Goal: Task Accomplishment & Management: Use online tool/utility

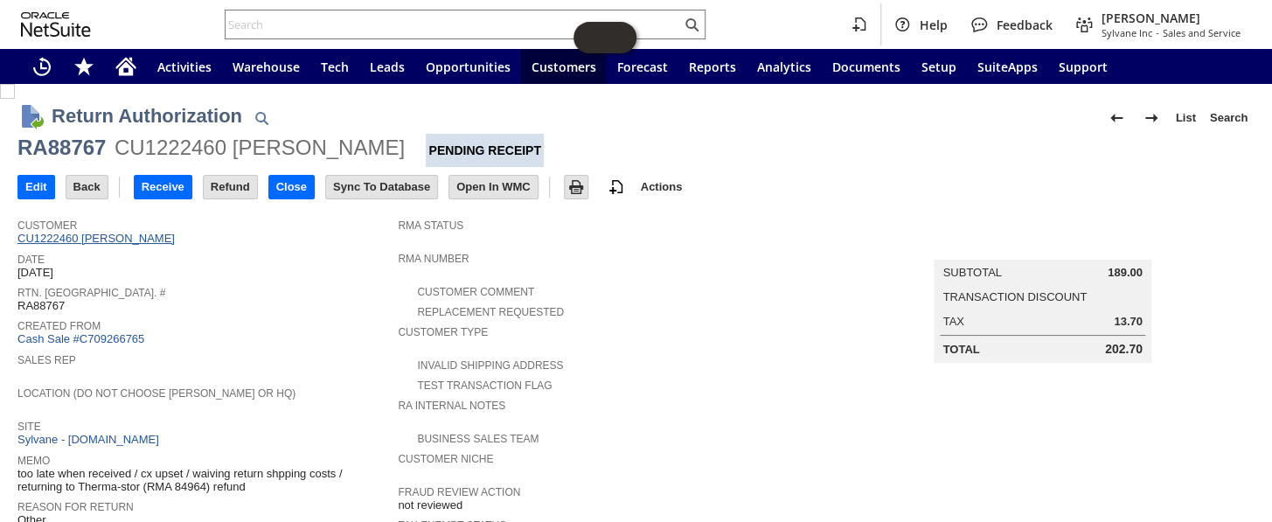
drag, startPoint x: 195, startPoint y: 234, endPoint x: 21, endPoint y: 239, distance: 174.0
click at [21, 239] on div "Customer CU1222460 Emily Vlkojan Reece" at bounding box center [202, 230] width 371 height 32
drag, startPoint x: 307, startPoint y: 152, endPoint x: 10, endPoint y: 152, distance: 296.3
copy div "RA88767 CU1222460 Emily Vlkojan Reece"
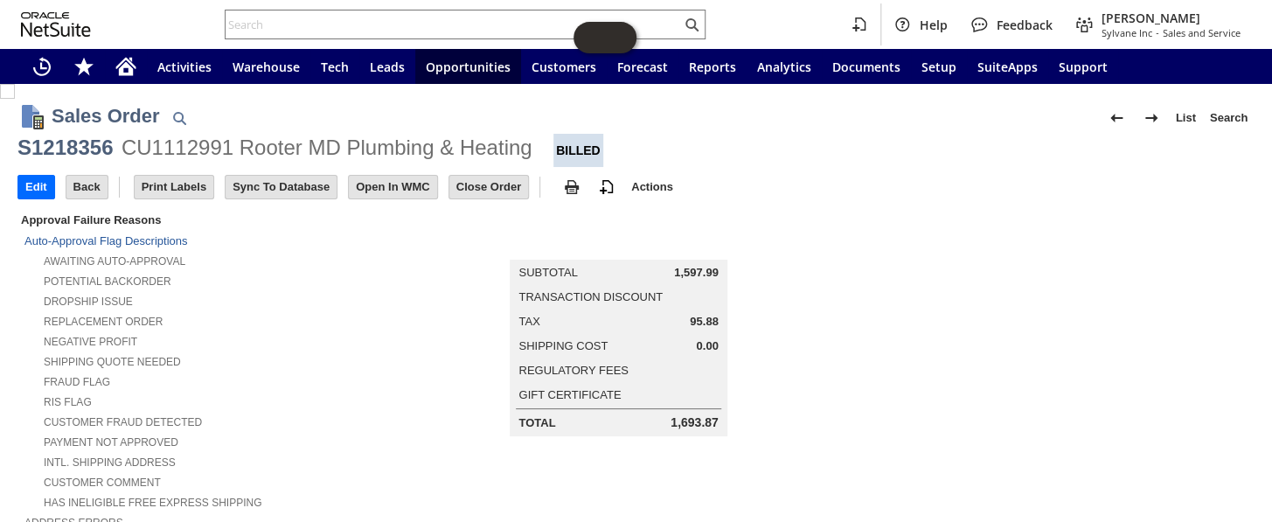
click at [294, 8] on div "Help Feedback [PERSON_NAME] Sylvane Inc - Sales and Service" at bounding box center [636, 24] width 1272 height 49
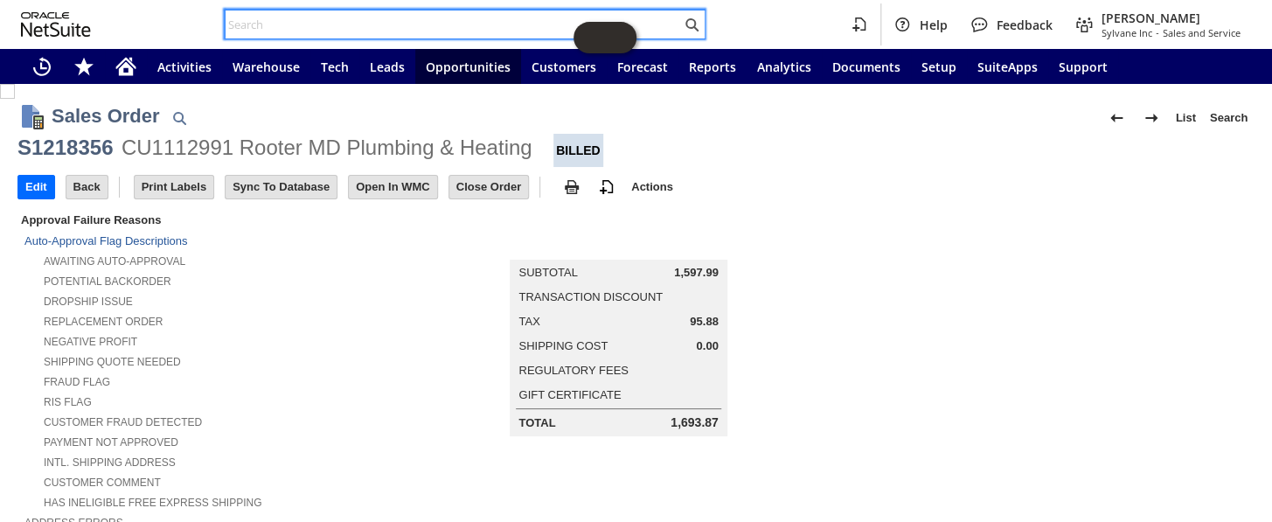
click at [293, 14] on input "text" at bounding box center [452, 24] width 455 height 21
paste input "RA88767 CU1222460 [PERSON_NAME]"
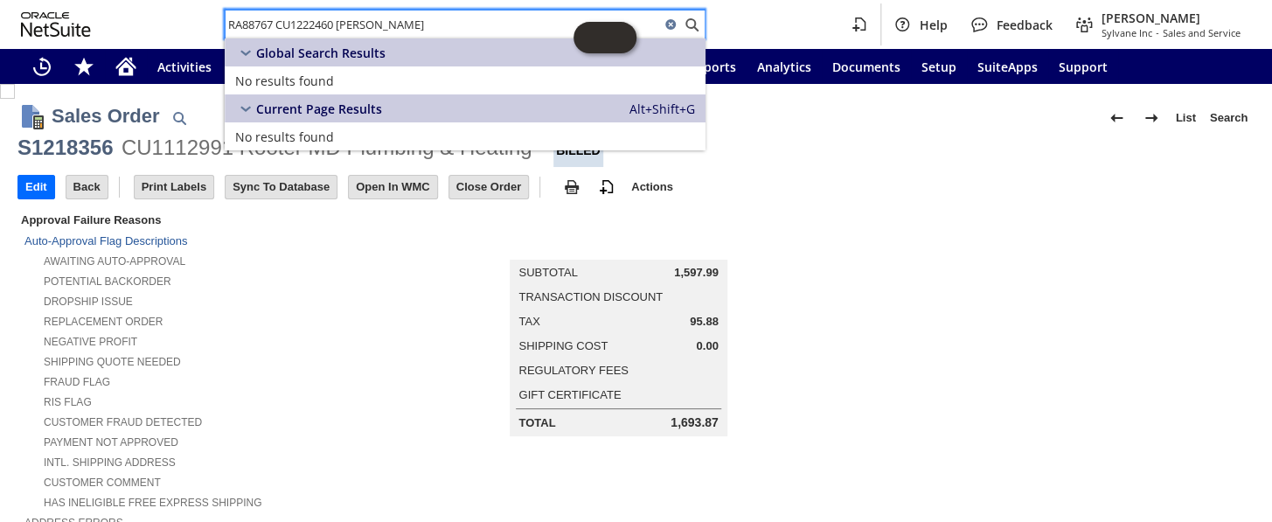
type input "RA88767 CU1222460 Emily Vlkojan Reece"
drag, startPoint x: 422, startPoint y: 17, endPoint x: 175, endPoint y: 0, distance: 247.9
click at [175, 0] on div "RA88767 CU1222460 Emily Vlkojan Reece Help Feedback Coby Miller Sylvane Inc - S…" at bounding box center [636, 24] width 1272 height 49
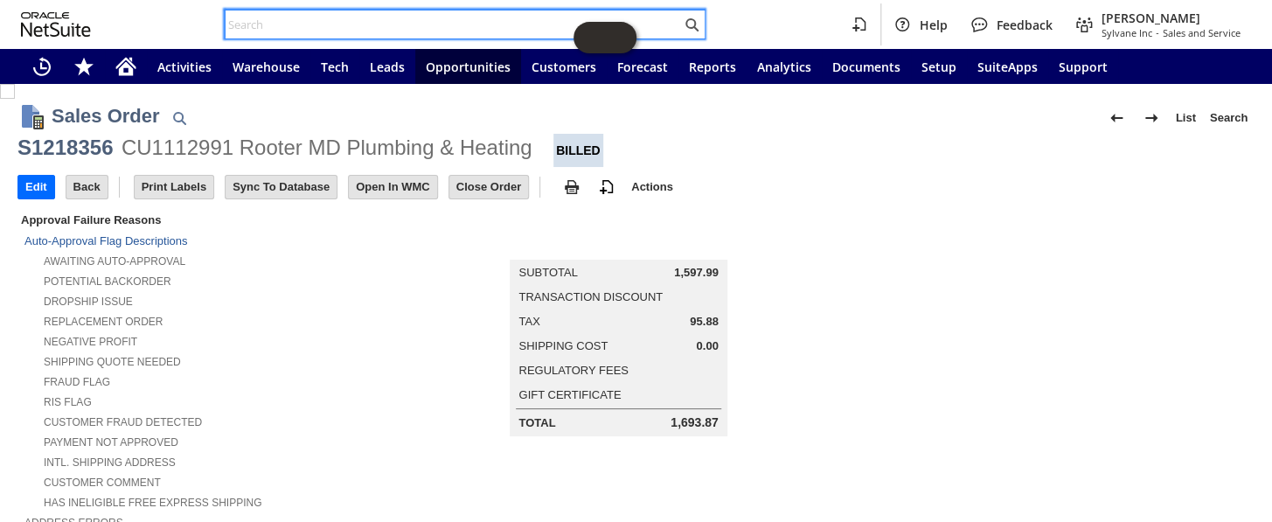
paste input "RA88835"
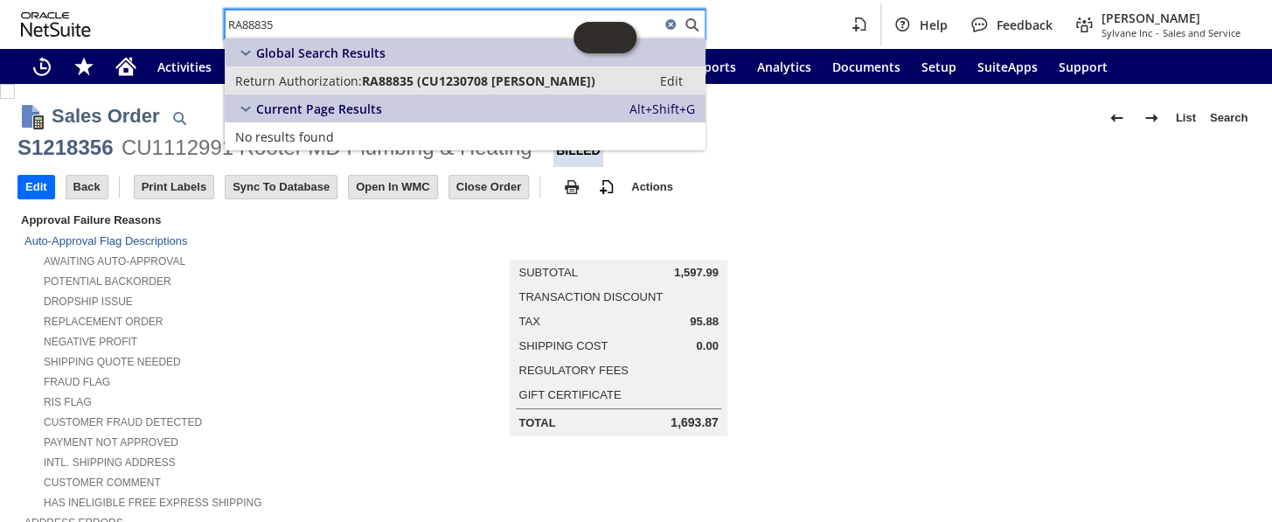
type input "RA88835"
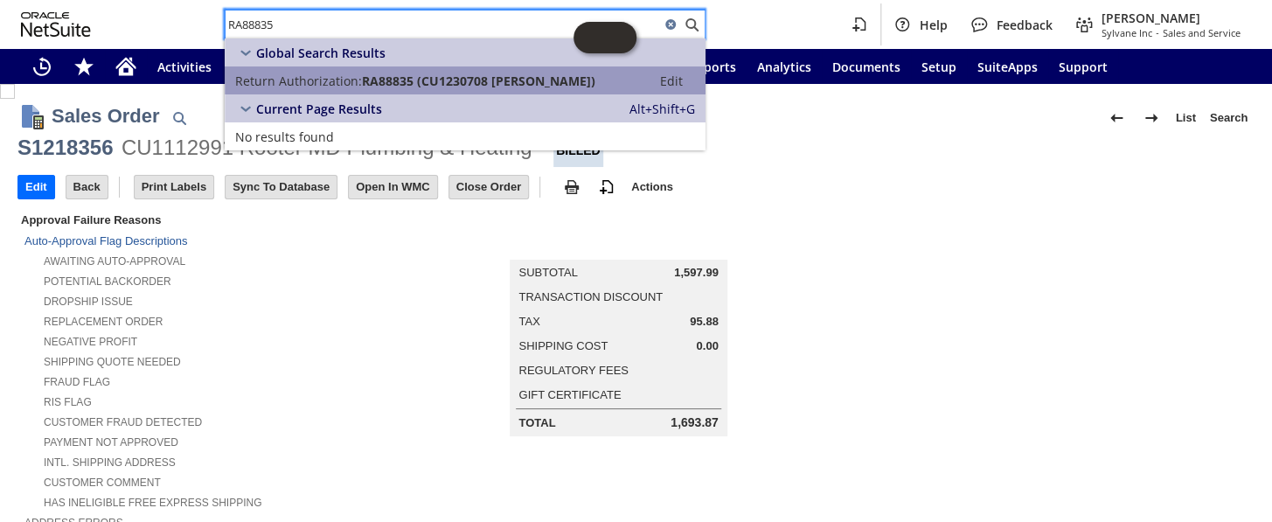
click at [325, 89] on link "Return Authorization: RA88835 (CU1230708 natasha poindexter) Edit" at bounding box center [465, 80] width 481 height 28
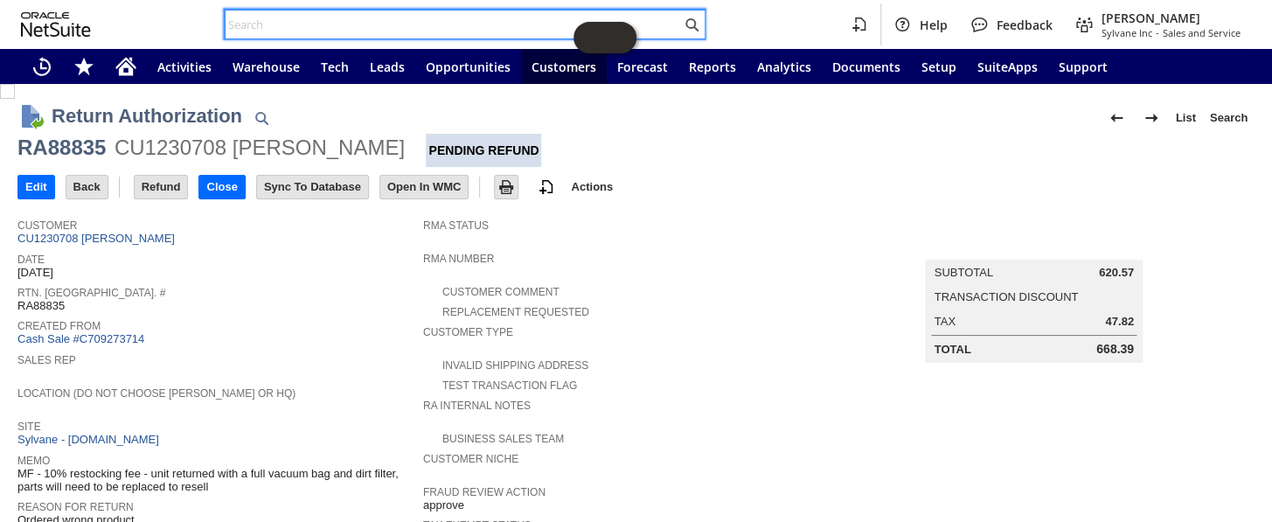
click at [289, 16] on input "text" at bounding box center [452, 24] width 455 height 21
paste input "RA88953"
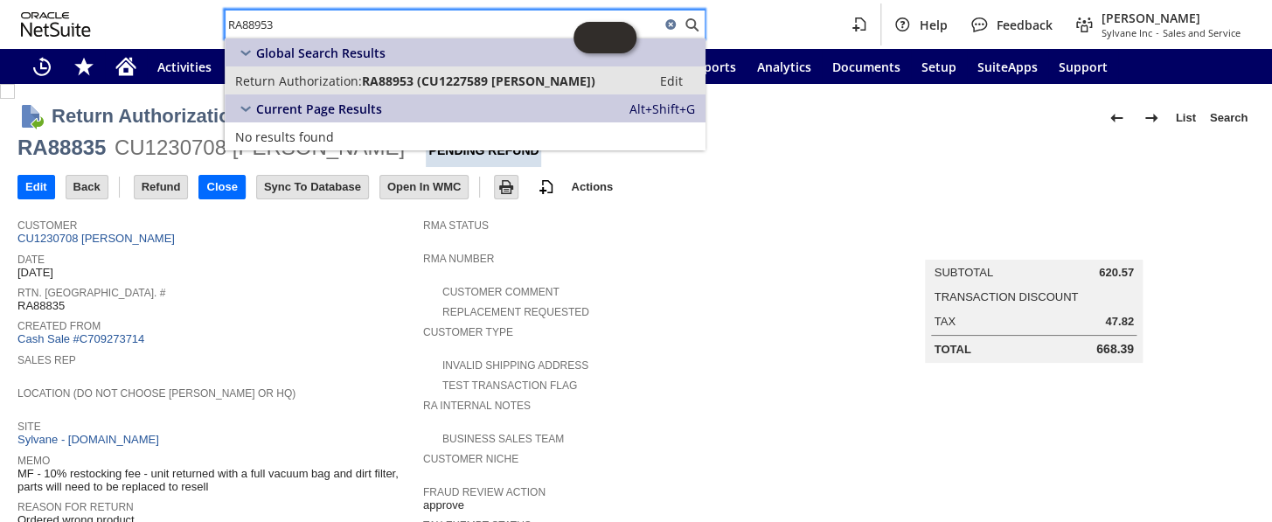
type input "RA88953"
click at [441, 79] on span "RA88953 (CU1227589 Jacqueline L Hunter)" at bounding box center [478, 81] width 233 height 17
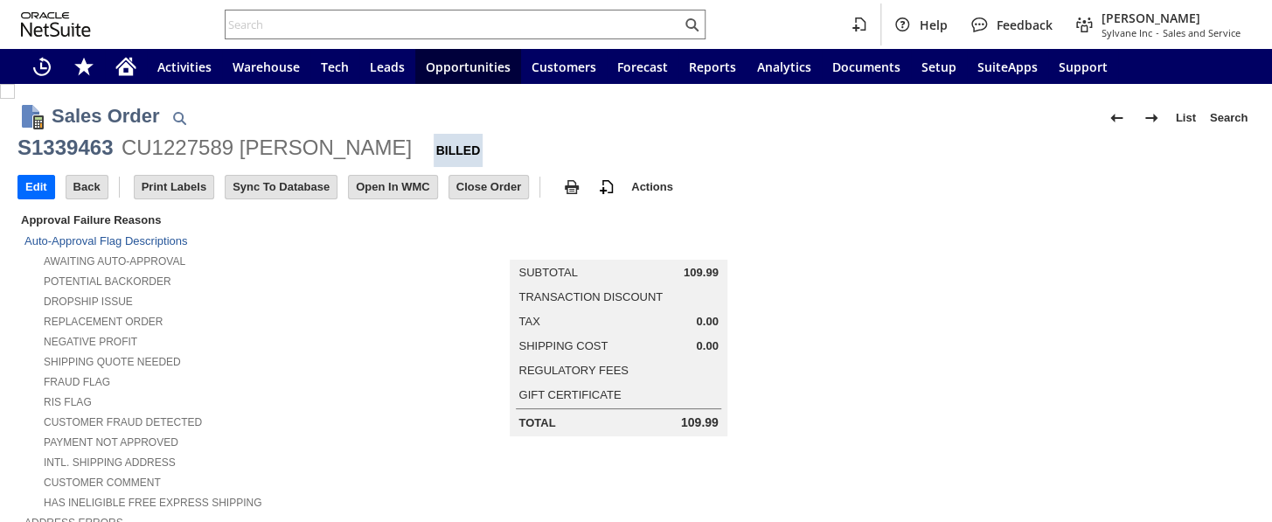
scroll to position [1060, 0]
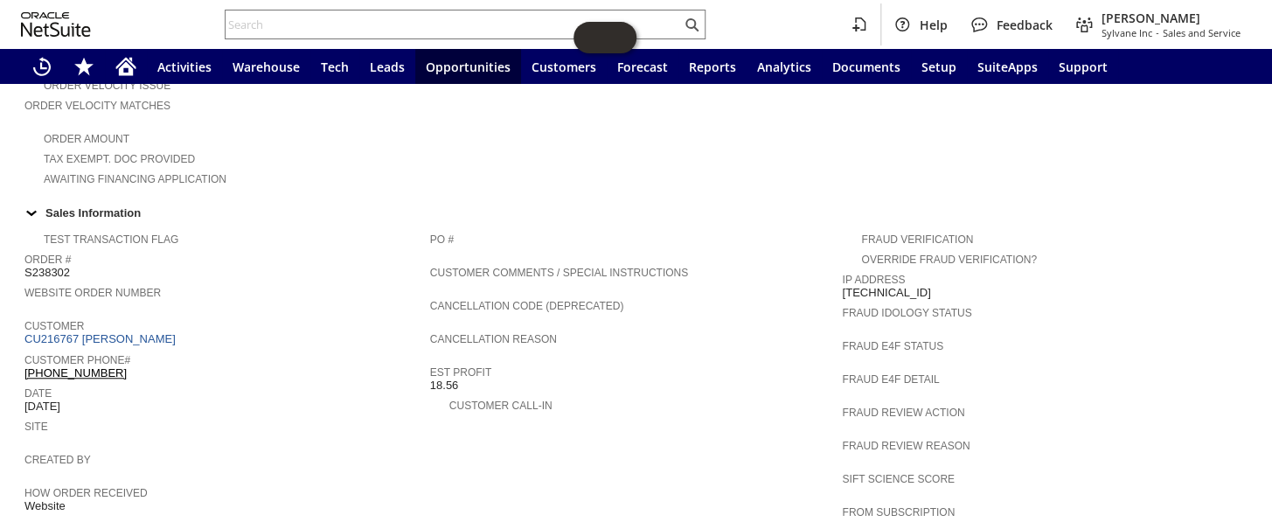
scroll to position [476, 0]
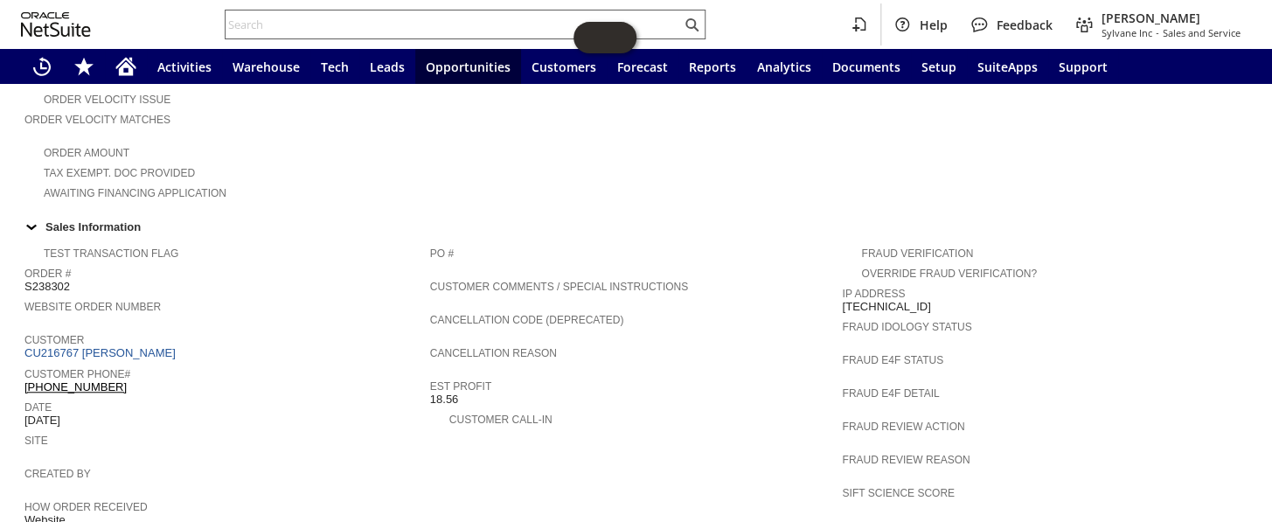
click at [334, 27] on input "text" at bounding box center [452, 24] width 455 height 21
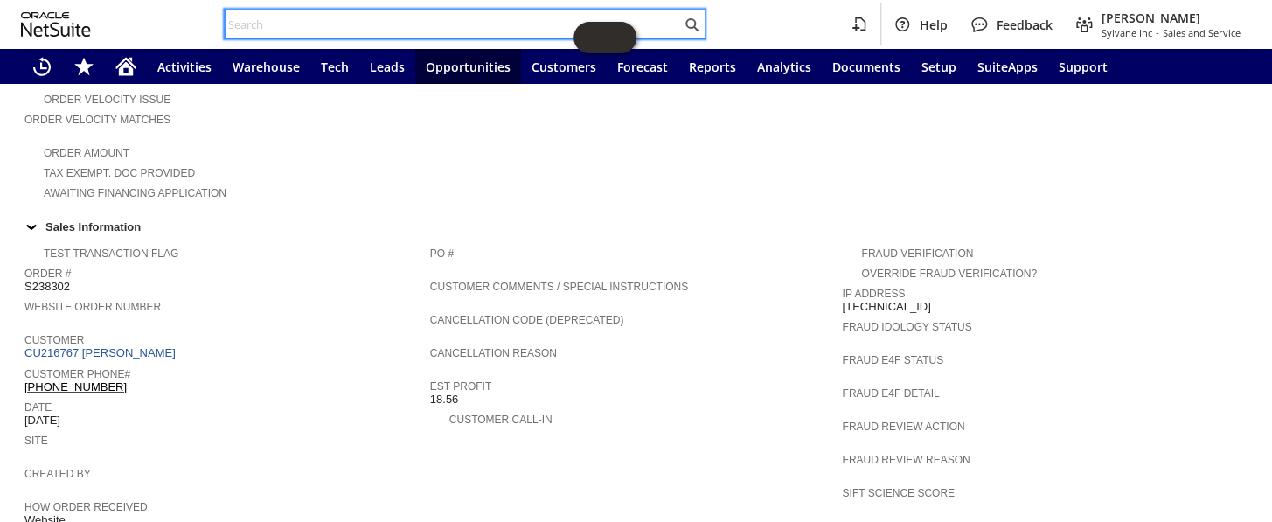
paste input "RA88767"
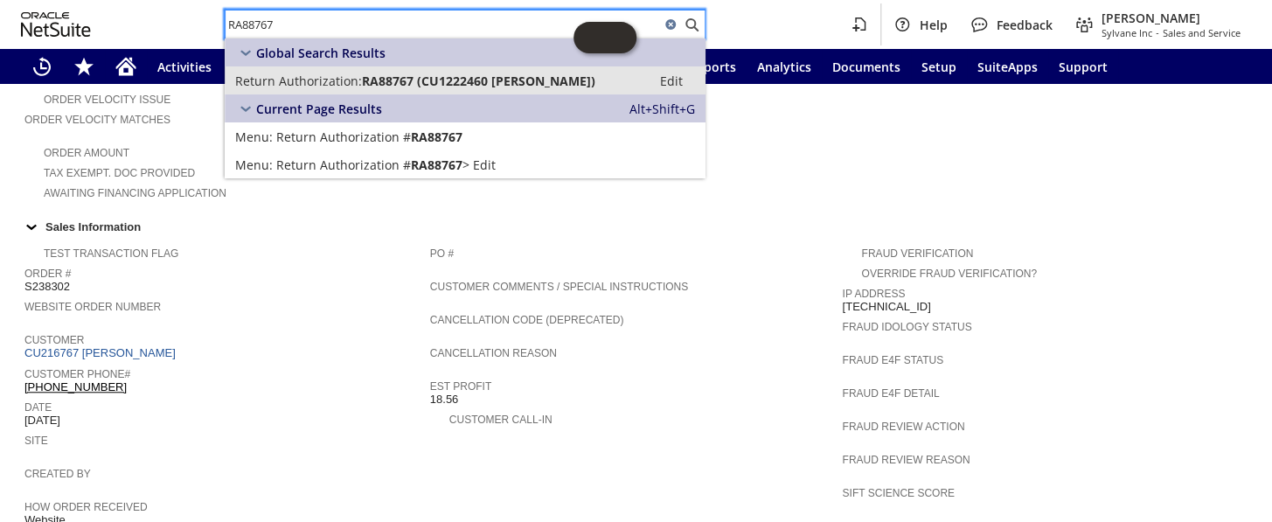
type input "RA88767"
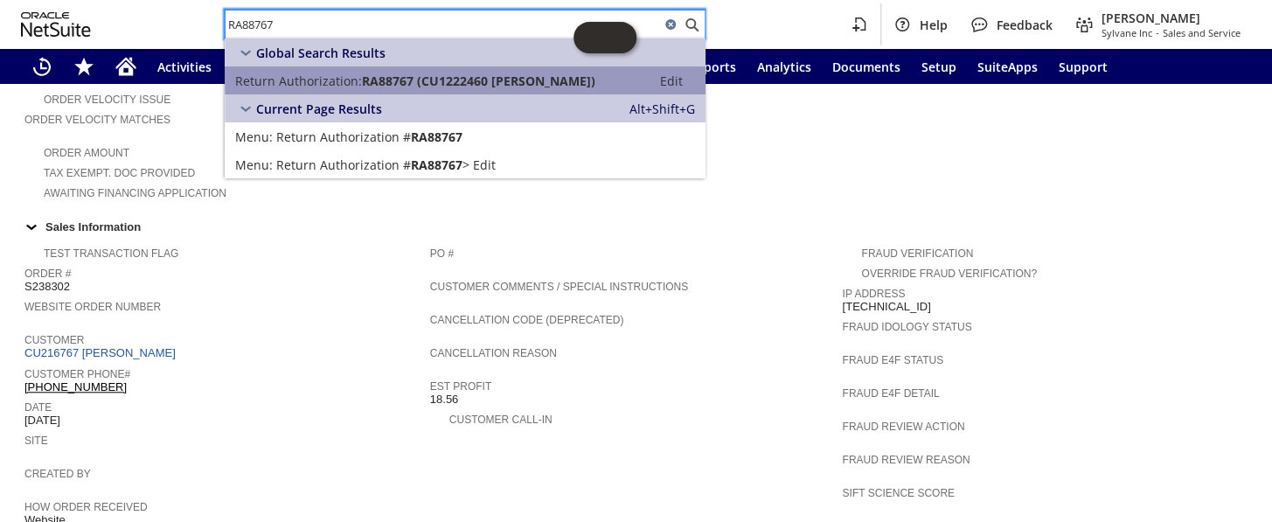
click at [401, 78] on span "RA88767 (CU1222460 Emily Vlkojan Reece)" at bounding box center [478, 81] width 233 height 17
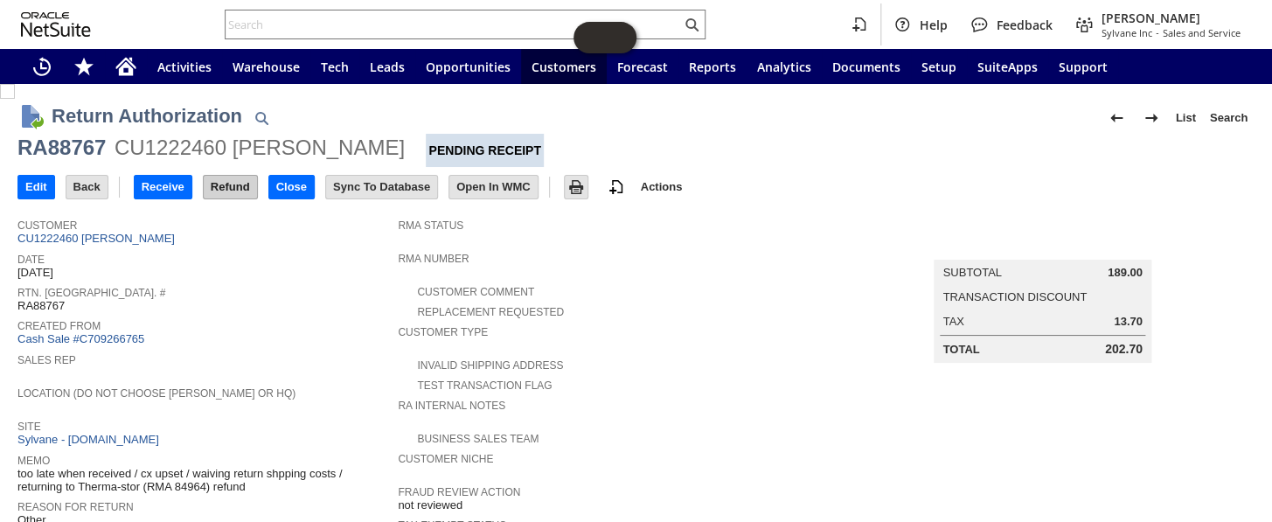
click at [233, 183] on input "Refund" at bounding box center [230, 187] width 53 height 23
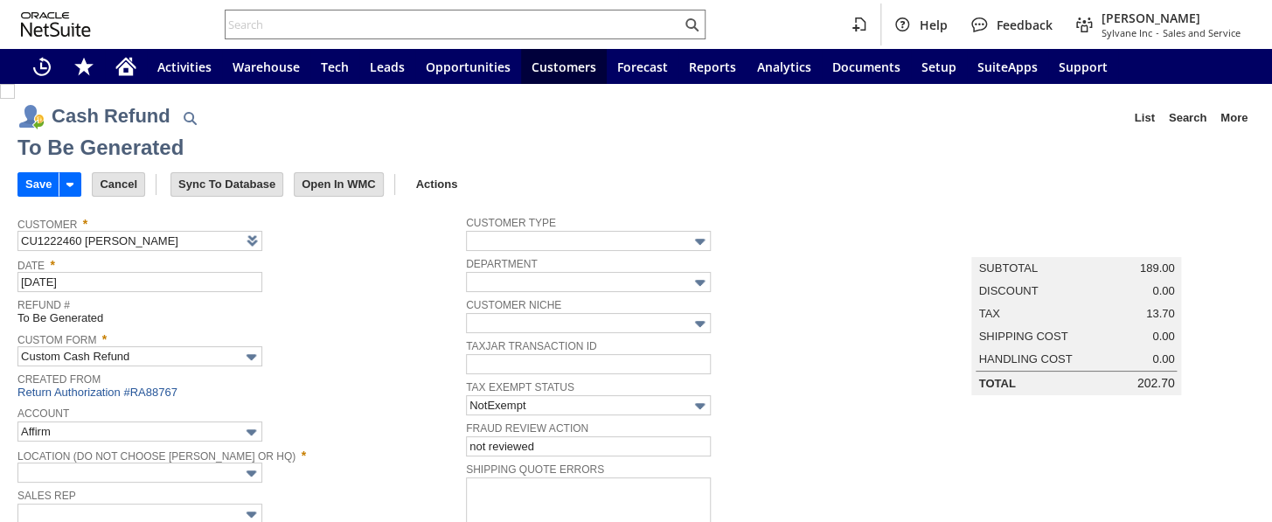
type input "Undeposited Funds"
type input "Headquarters : Head...s : Pending Testing"
checkbox input "false"
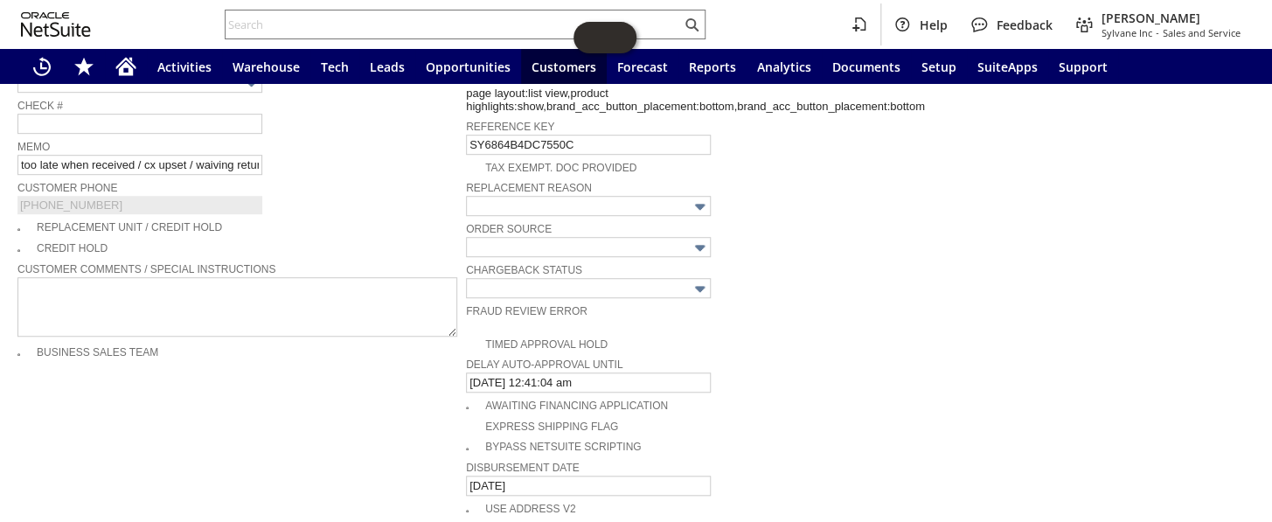
scroll to position [724, 0]
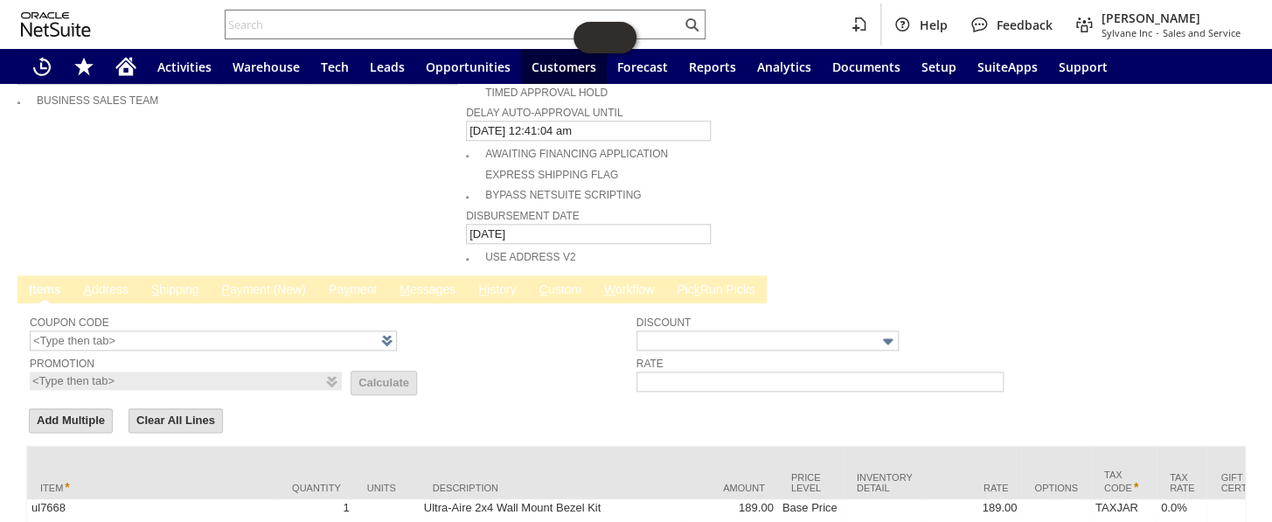
click at [249, 282] on link "P ayment (New)" at bounding box center [263, 290] width 93 height 17
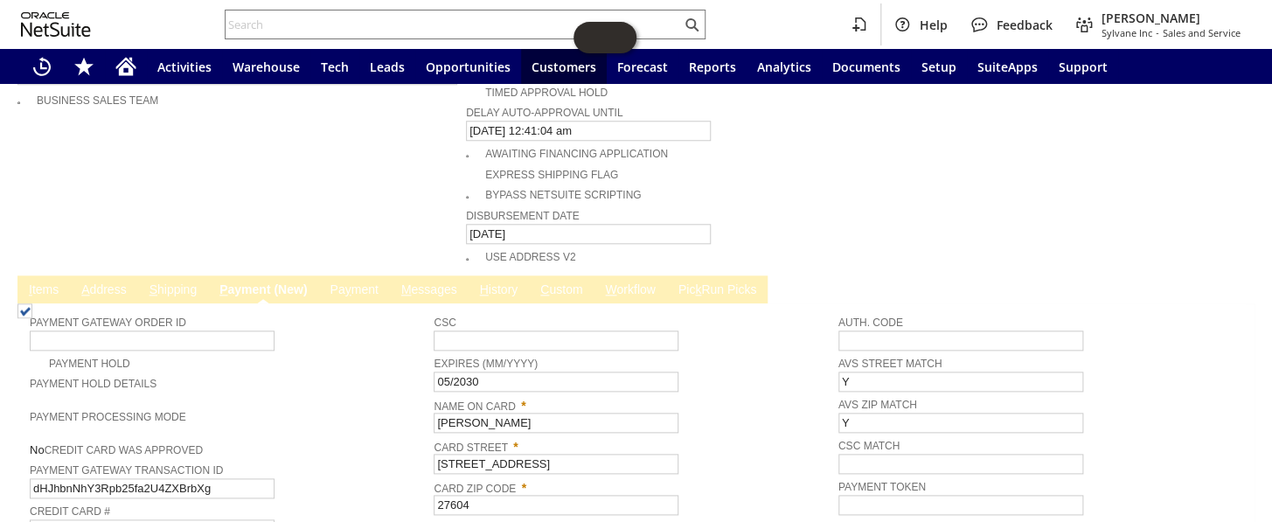
click at [376, 282] on link "Pa y ment" at bounding box center [353, 290] width 57 height 17
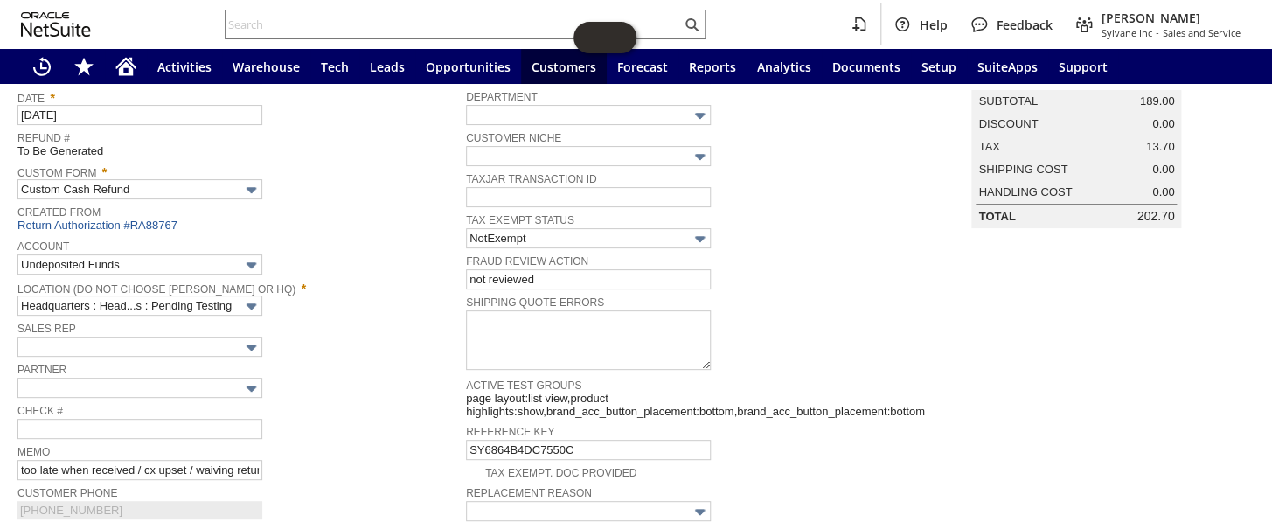
scroll to position [0, 0]
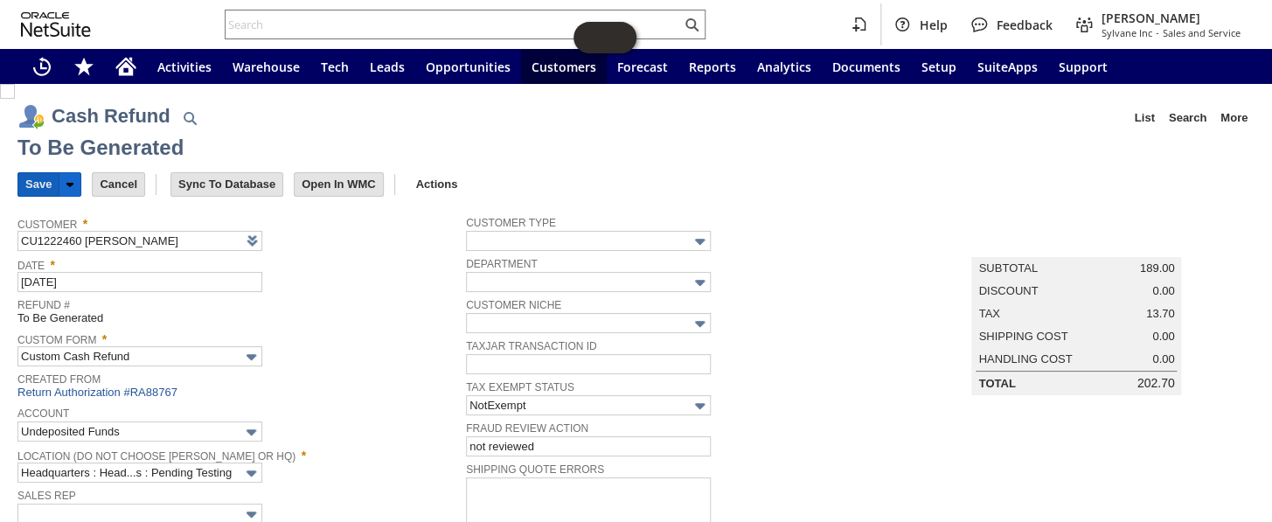
click at [40, 182] on input "Save" at bounding box center [38, 184] width 40 height 23
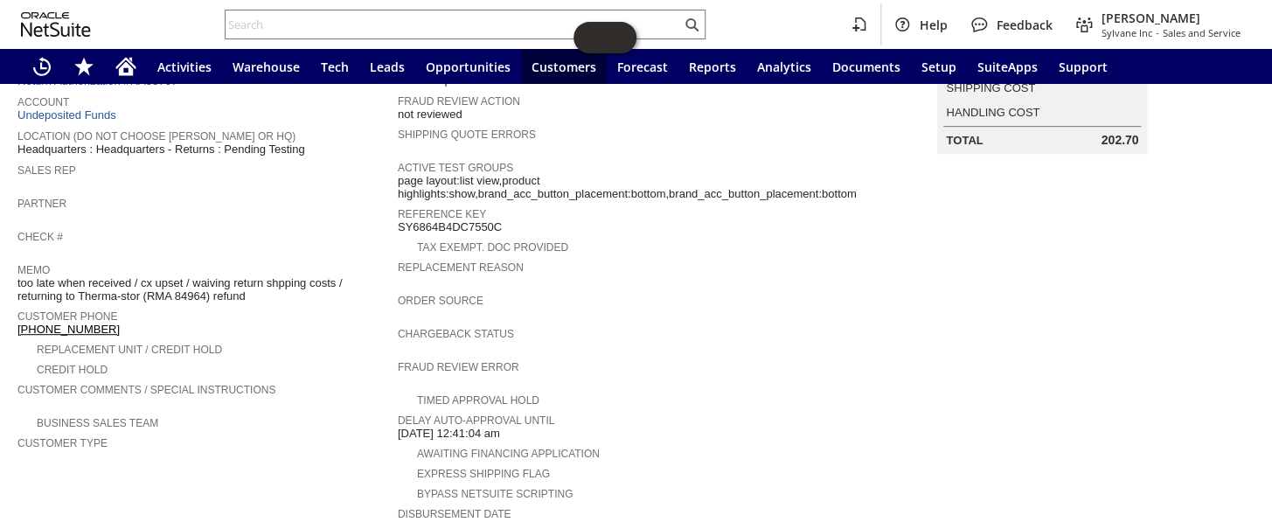
scroll to position [397, 0]
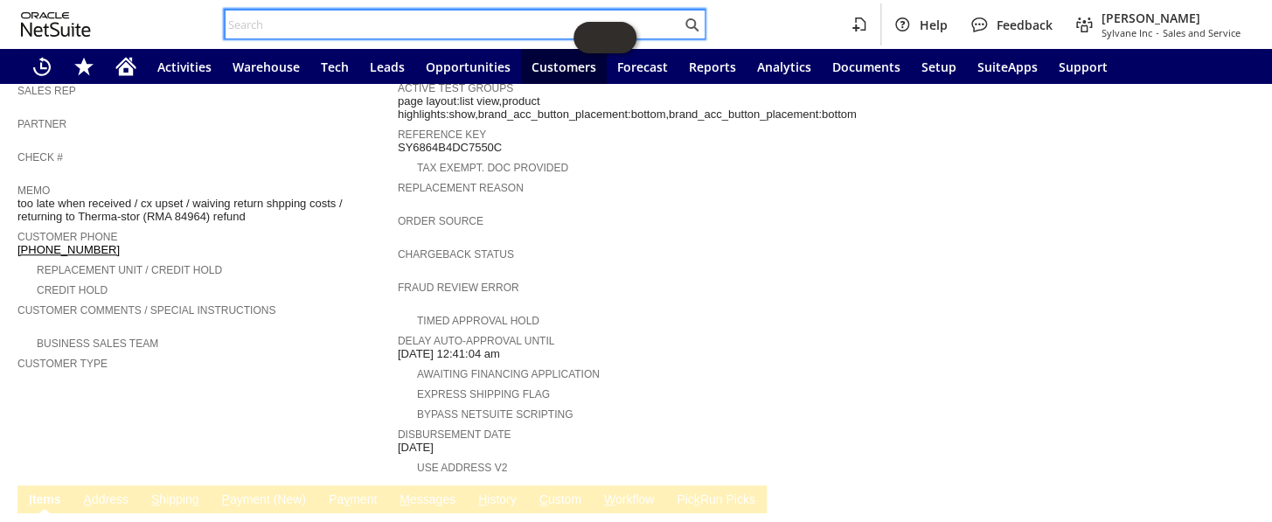
click at [354, 22] on input "text" at bounding box center [452, 24] width 455 height 21
paste input "S1345782"
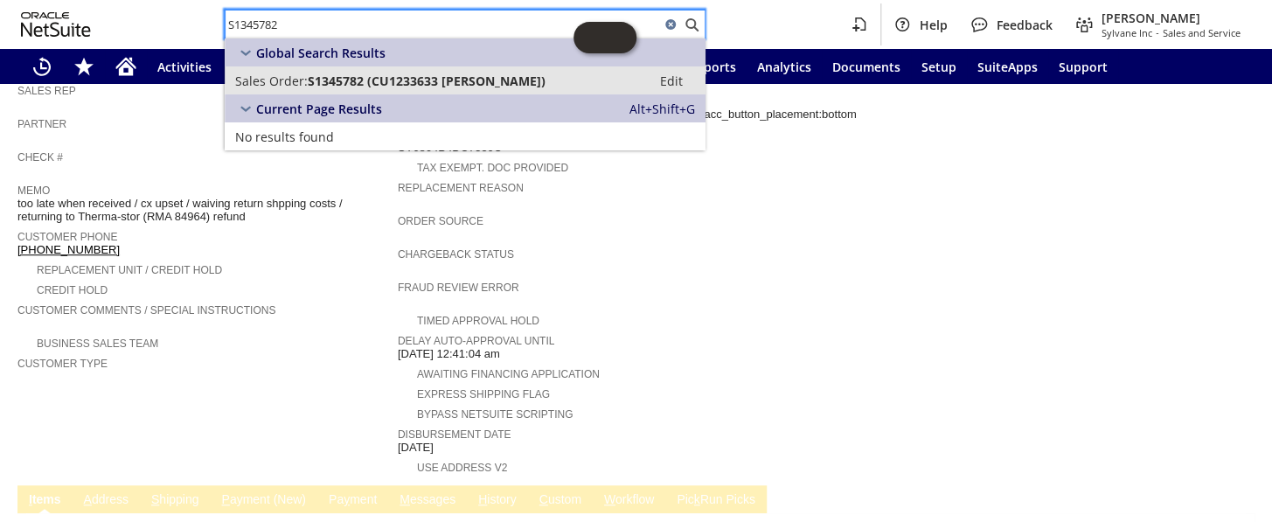
type input "S1345782"
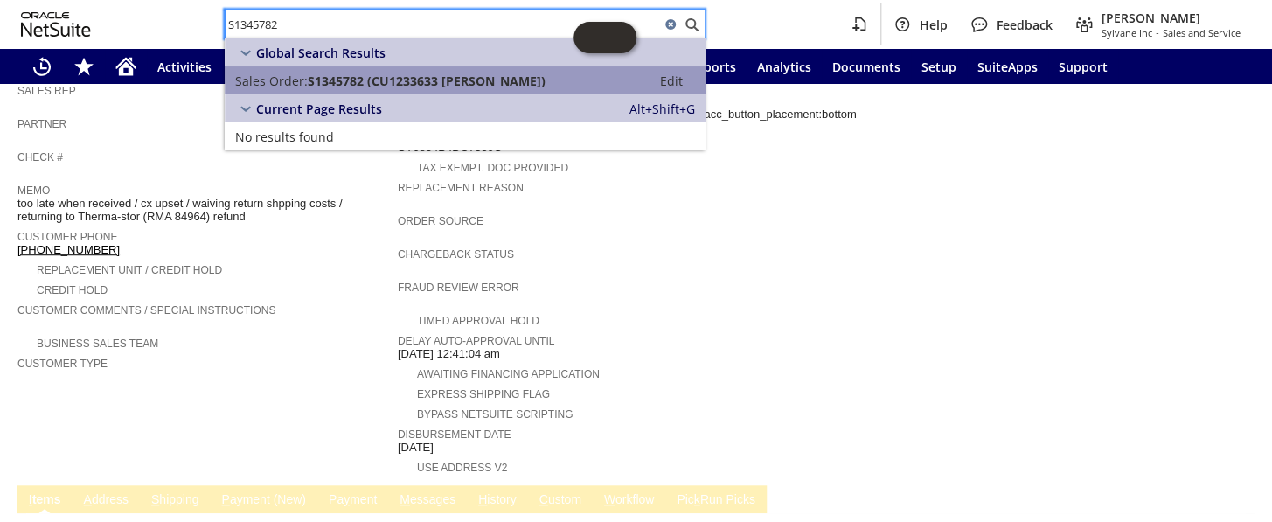
click at [358, 67] on link "Sales Order: S1345782 (CU1233633 elisa Customer) Edit" at bounding box center [465, 80] width 481 height 28
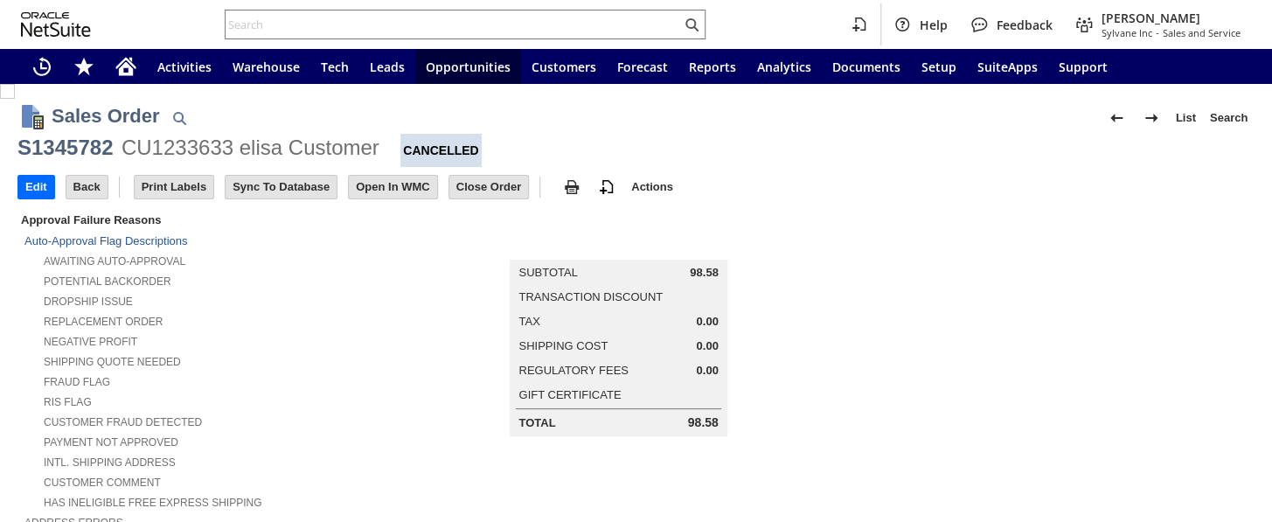
scroll to position [953, 0]
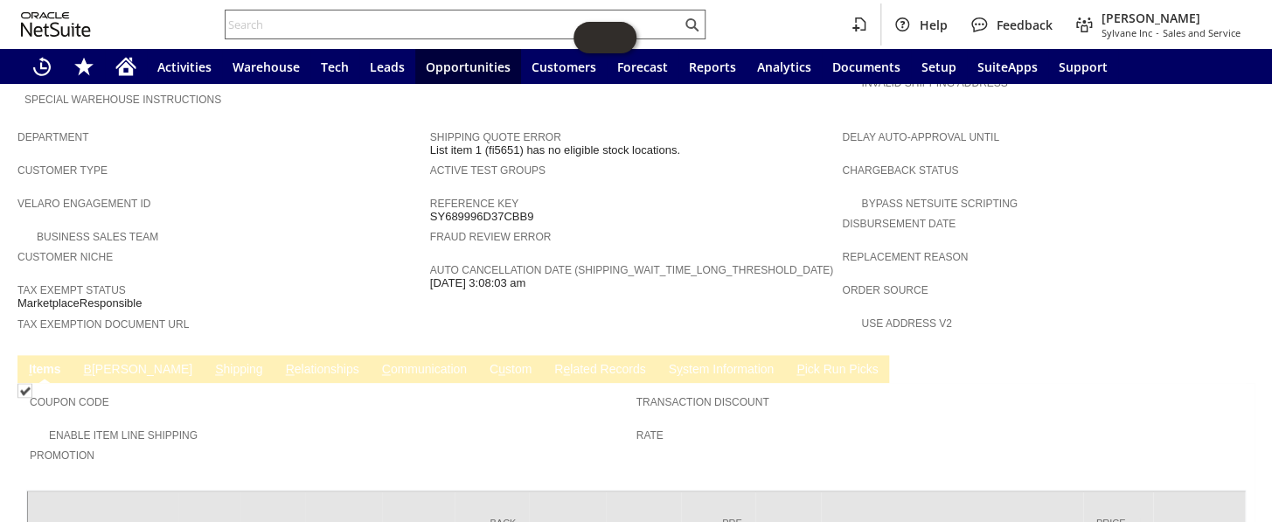
click at [296, 22] on input "text" at bounding box center [452, 24] width 455 height 21
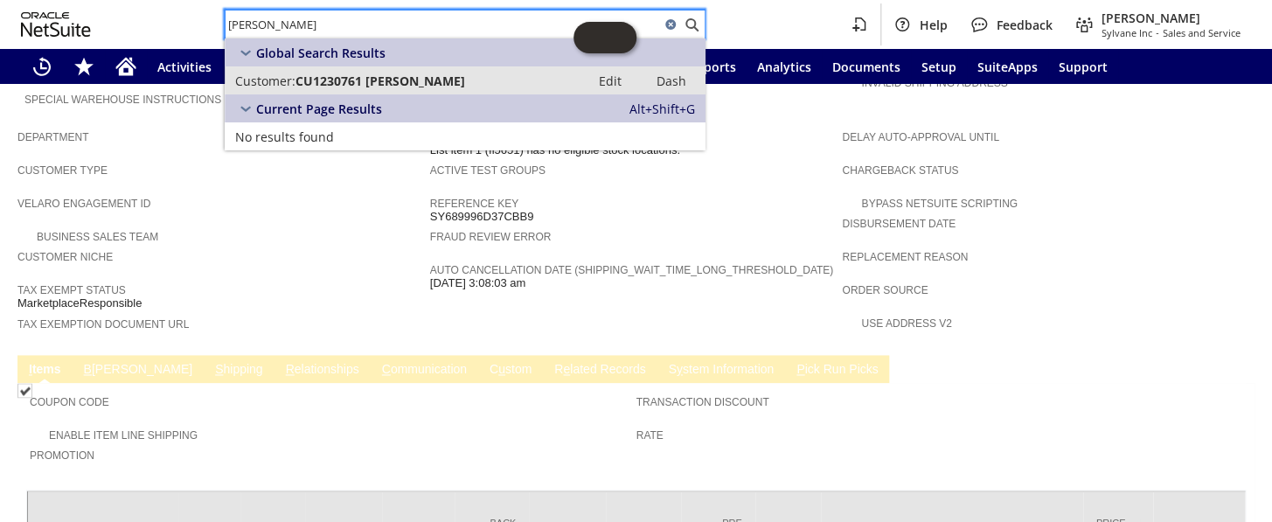
type input "[PERSON_NAME]"
click at [333, 80] on span "CU1230761 [PERSON_NAME]" at bounding box center [380, 81] width 170 height 17
